Goal: Use online tool/utility: Utilize a website feature to perform a specific function

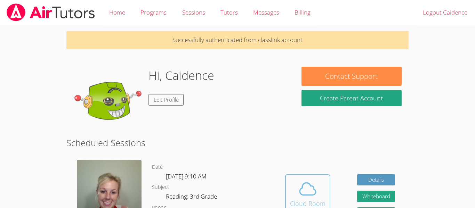
click at [291, 189] on span at bounding box center [307, 188] width 35 height 19
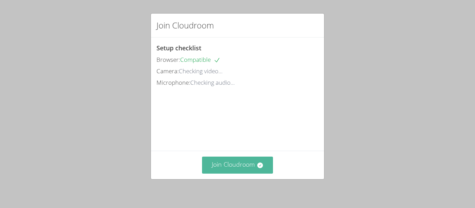
click at [225, 163] on button "Join Cloudroom" at bounding box center [237, 165] width 71 height 17
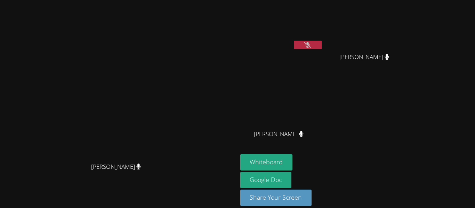
click at [227, 121] on div "[PERSON_NAME]" at bounding box center [119, 94] width 232 height 130
click at [293, 167] on button "Whiteboard" at bounding box center [266, 162] width 52 height 16
